Goal: Task Accomplishment & Management: Use online tool/utility

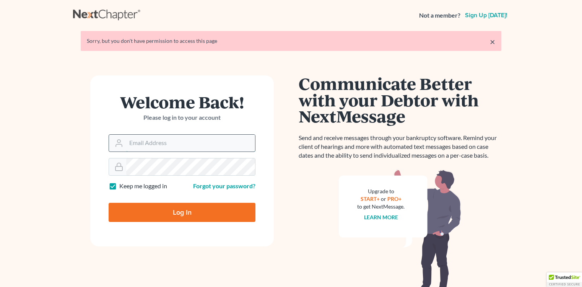
click at [181, 146] on input "Email Address" at bounding box center [190, 143] width 129 height 17
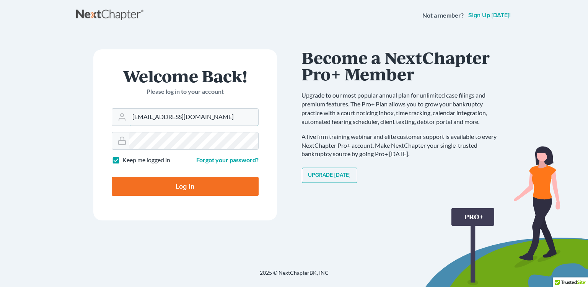
type input "[EMAIL_ADDRESS][DOMAIN_NAME]"
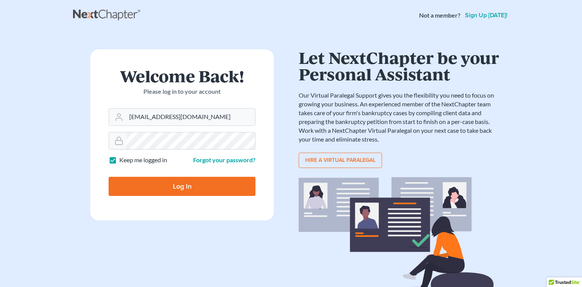
click at [109, 177] on input "Log In" at bounding box center [182, 186] width 147 height 19
type input "Thinking..."
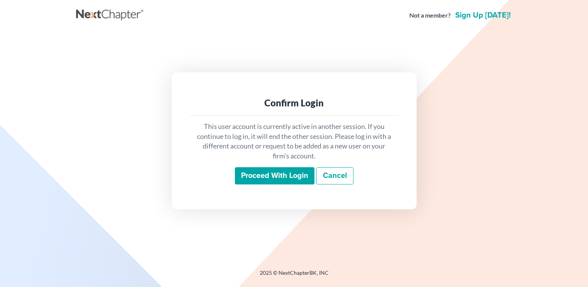
click at [297, 178] on input "Proceed with login" at bounding box center [275, 176] width 80 height 18
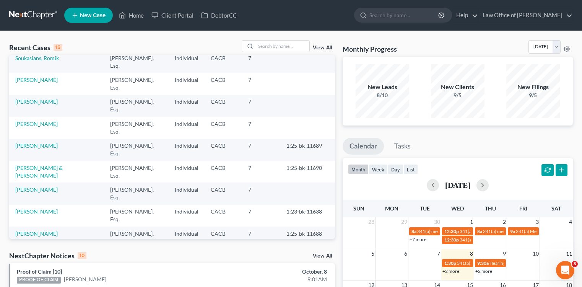
scroll to position [167, 0]
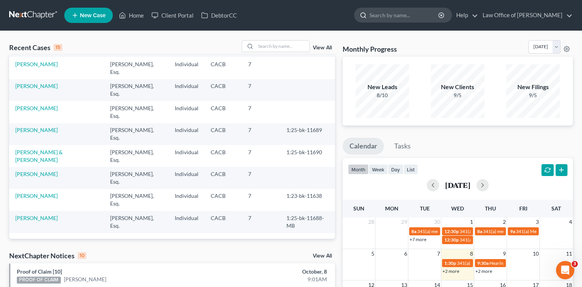
click at [413, 14] on input "search" at bounding box center [404, 15] width 70 height 14
type input "art"
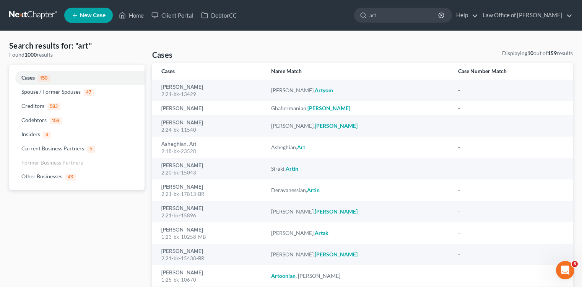
click at [38, 22] on nav "Home New Case Client Portal DebtorCC Law Office of Sevan Gorginian narek@gorgin…" at bounding box center [291, 15] width 582 height 31
click at [46, 12] on link at bounding box center [33, 15] width 49 height 14
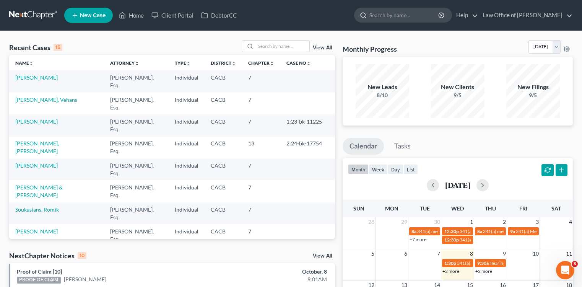
click at [405, 17] on input "search" at bounding box center [404, 15] width 70 height 14
type input "argin"
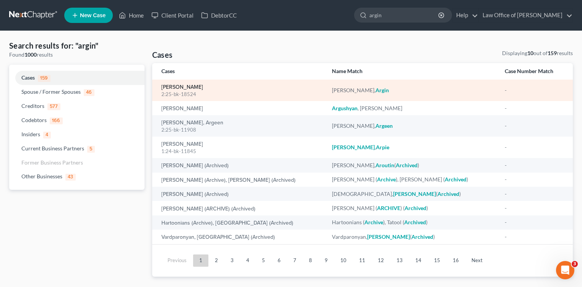
click at [203, 89] on link "Gharakhanian, Argin" at bounding box center [182, 87] width 42 height 5
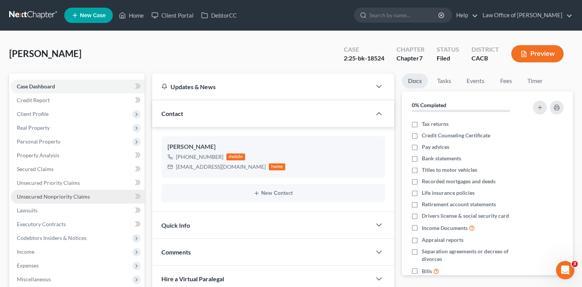
click at [99, 195] on link "Unsecured Nonpriority Claims" at bounding box center [78, 197] width 134 height 14
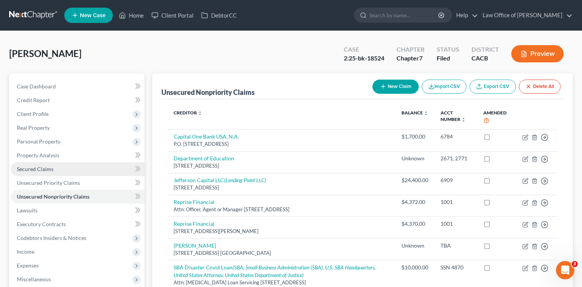
click at [101, 166] on link "Secured Claims" at bounding box center [78, 169] width 134 height 14
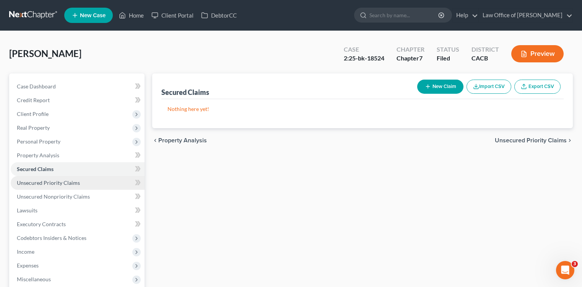
click at [100, 181] on link "Unsecured Priority Claims" at bounding box center [78, 183] width 134 height 14
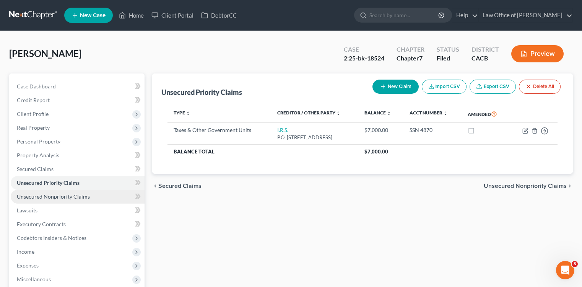
click at [99, 192] on link "Unsecured Nonpriority Claims" at bounding box center [78, 197] width 134 height 14
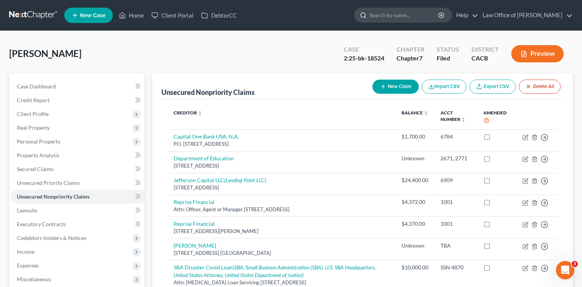
click at [419, 18] on input "search" at bounding box center [404, 15] width 70 height 14
type input "raffi"
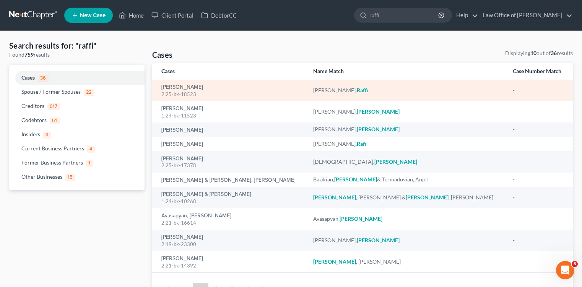
click at [193, 91] on div "2:25-bk-18523" at bounding box center [231, 94] width 140 height 7
click at [190, 89] on link "Karikian, Raffi" at bounding box center [182, 87] width 42 height 5
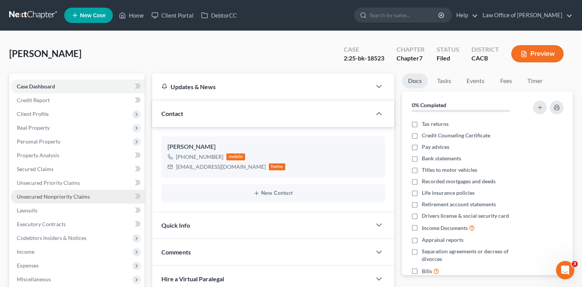
click at [101, 191] on link "Unsecured Nonpriority Claims" at bounding box center [78, 197] width 134 height 14
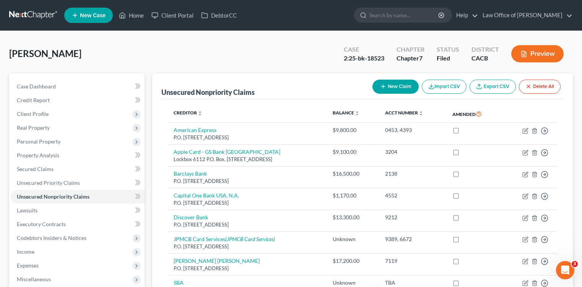
click at [24, 15] on link at bounding box center [33, 15] width 49 height 14
